Goal: Information Seeking & Learning: Learn about a topic

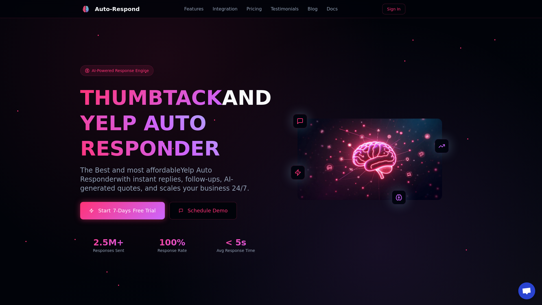
click at [308, 9] on link "Blog" at bounding box center [313, 9] width 10 height 7
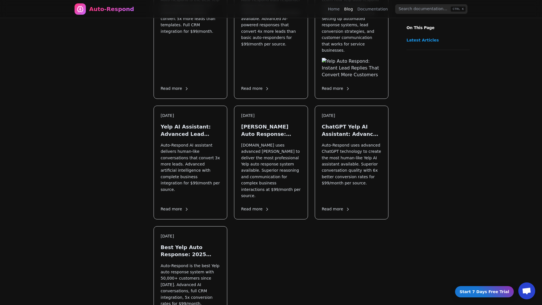
scroll to position [783, 0]
